Goal: Entertainment & Leisure: Consume media (video, audio)

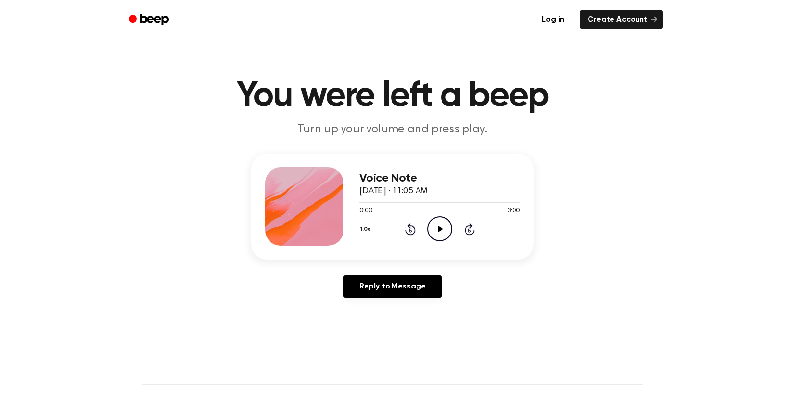
click at [436, 225] on icon "Play Audio" at bounding box center [439, 228] width 25 height 25
click at [471, 228] on icon "Skip 5 seconds" at bounding box center [469, 229] width 11 height 13
click at [366, 229] on button "1.0x" at bounding box center [366, 229] width 15 height 17
click at [377, 323] on span "1.5x" at bounding box center [375, 324] width 12 height 10
click at [437, 225] on icon "Pause Audio" at bounding box center [439, 228] width 25 height 25
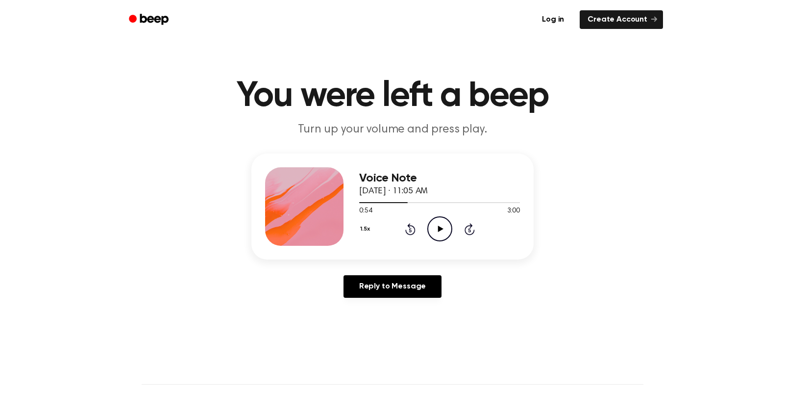
click at [409, 226] on icon at bounding box center [410, 229] width 10 height 12
click at [435, 228] on icon "Play Audio" at bounding box center [439, 228] width 25 height 25
click at [412, 227] on icon "Rewind 5 seconds" at bounding box center [410, 229] width 11 height 13
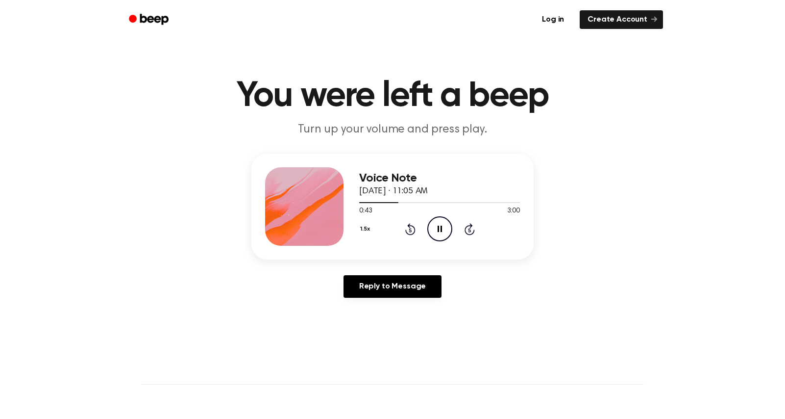
click at [412, 227] on icon "Rewind 5 seconds" at bounding box center [410, 229] width 11 height 13
click at [438, 227] on icon at bounding box center [440, 228] width 4 height 6
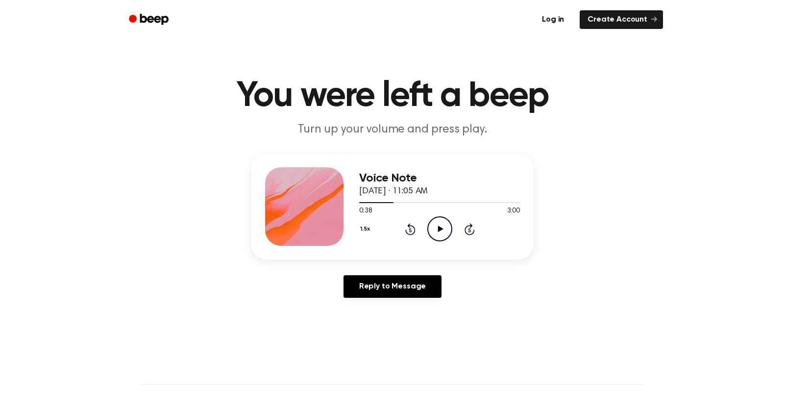
click at [437, 223] on icon "Play Audio" at bounding box center [439, 228] width 25 height 25
click at [434, 232] on icon "Pause Audio" at bounding box center [439, 228] width 25 height 25
click at [436, 228] on icon "Play Audio" at bounding box center [439, 228] width 25 height 25
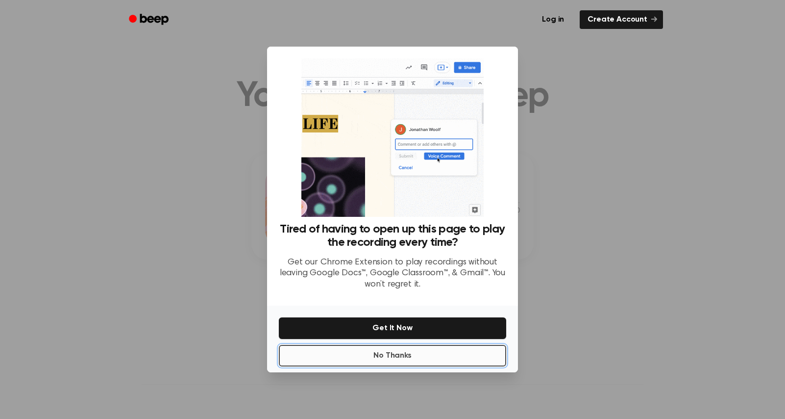
click at [393, 345] on button "No Thanks" at bounding box center [392, 356] width 227 height 22
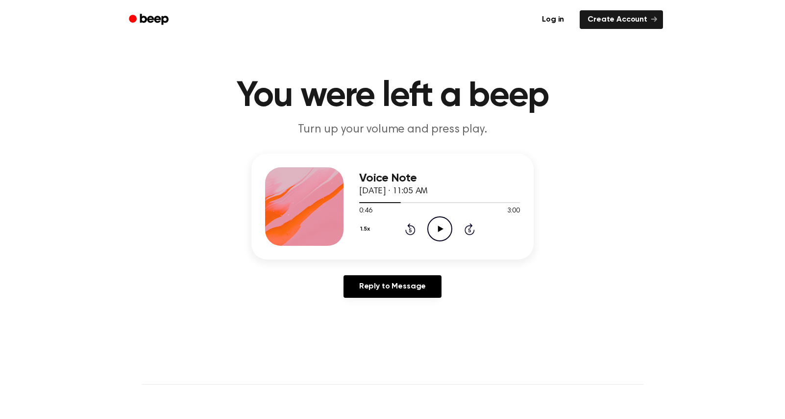
click at [444, 229] on icon "Play Audio" at bounding box center [439, 228] width 25 height 25
click at [471, 223] on icon at bounding box center [470, 229] width 10 height 12
click at [411, 226] on icon "Rewind 5 seconds" at bounding box center [410, 229] width 11 height 13
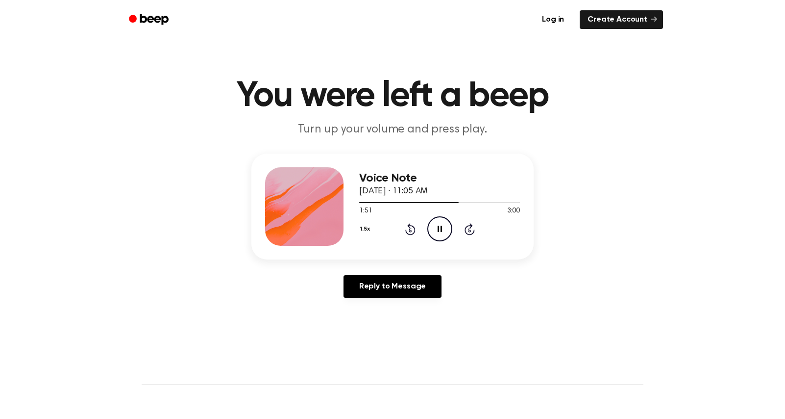
click at [408, 230] on icon "Rewind 5 seconds" at bounding box center [410, 229] width 11 height 13
click at [438, 235] on icon "Pause Audio" at bounding box center [439, 228] width 25 height 25
click at [442, 227] on icon "Play Audio" at bounding box center [439, 228] width 25 height 25
click at [442, 227] on icon "Pause Audio" at bounding box center [439, 228] width 25 height 25
